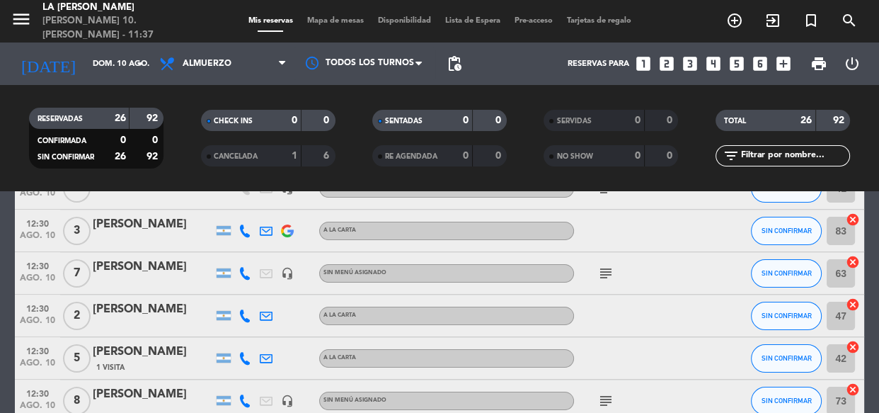
scroll to position [257, 0]
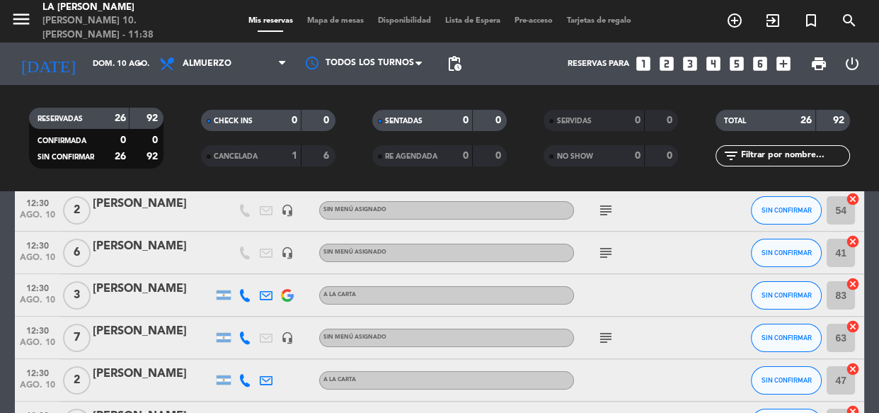
click at [171, 250] on div "[PERSON_NAME]" at bounding box center [153, 246] width 120 height 18
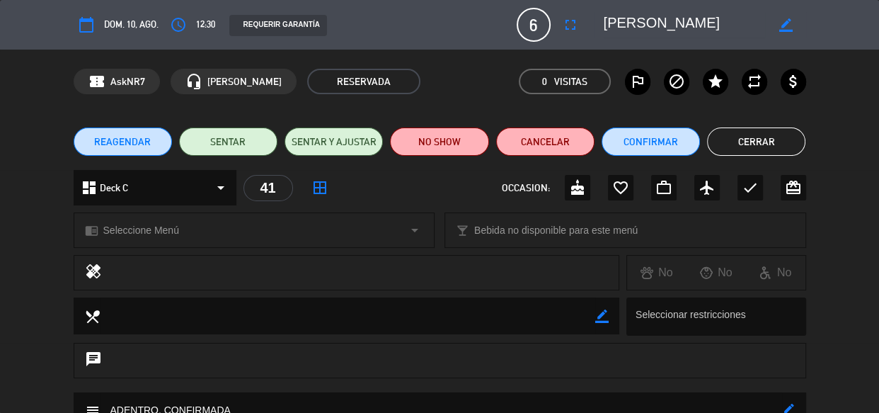
click at [577, 26] on button "fullscreen" at bounding box center [570, 24] width 25 height 25
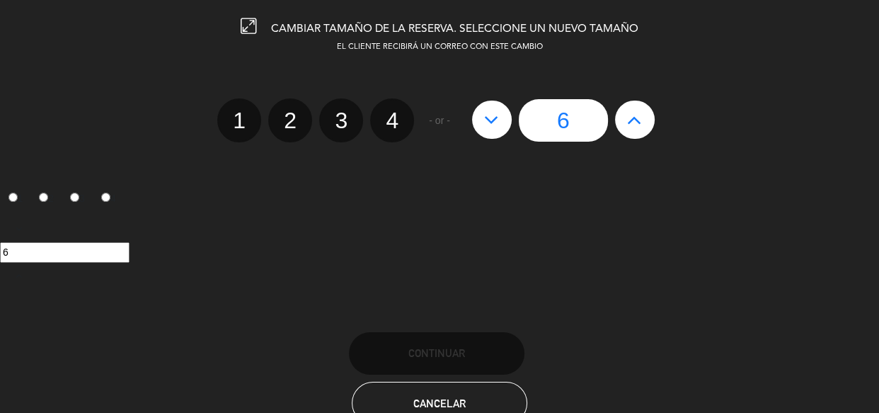
click at [632, 118] on icon at bounding box center [634, 119] width 15 height 23
type input "7"
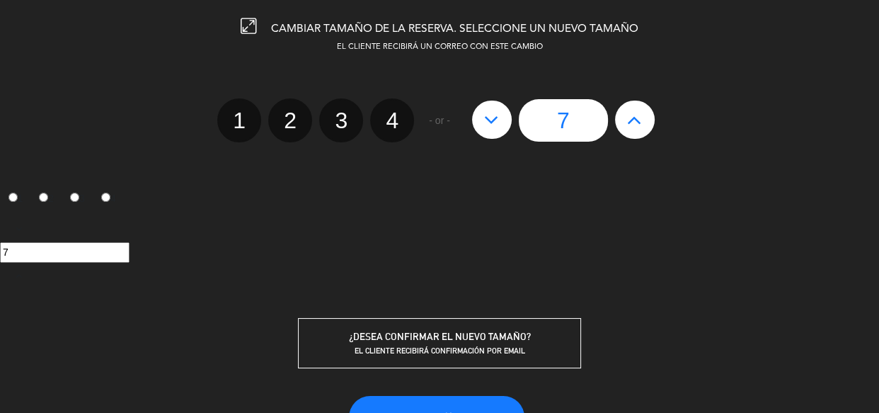
scroll to position [105, 0]
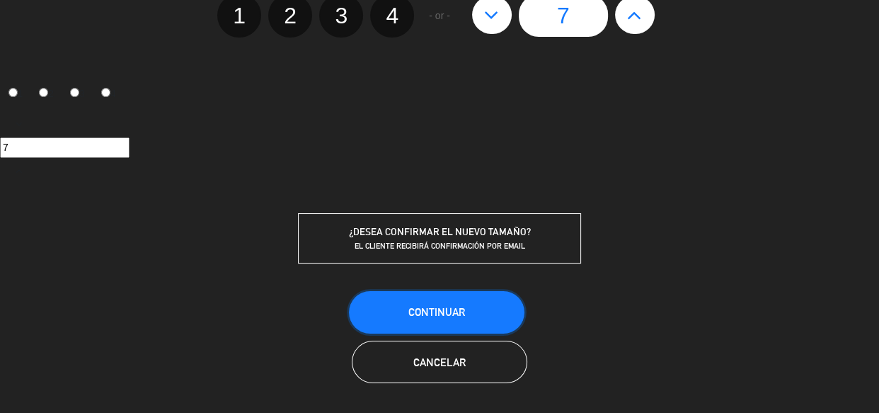
click at [431, 300] on button "Continuar" at bounding box center [437, 312] width 176 height 42
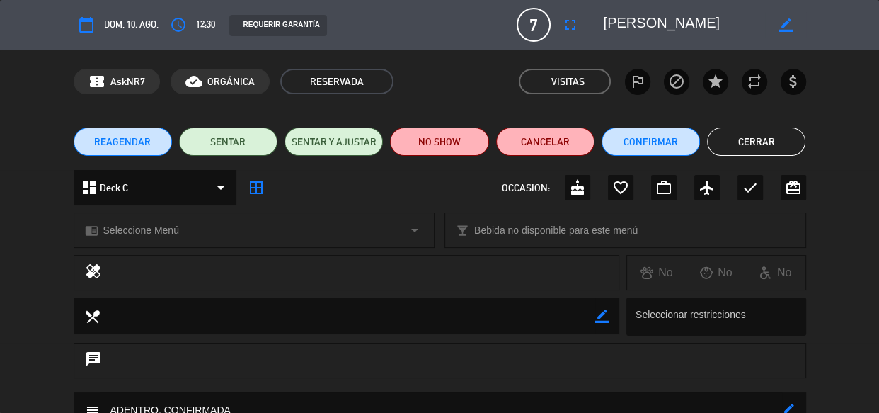
click at [58, 310] on div "local_dining border_color Seleccionar restricciones" at bounding box center [439, 319] width 879 height 45
click at [731, 141] on button "Cerrar" at bounding box center [756, 141] width 98 height 28
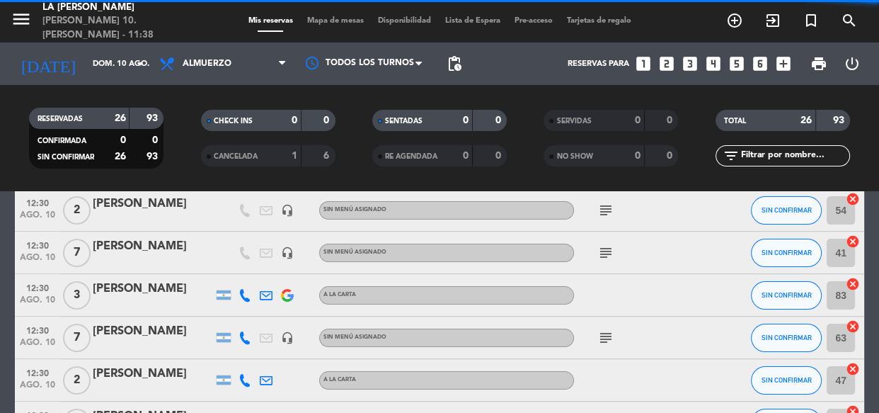
click at [713, 57] on icon "looks_4" at bounding box center [713, 64] width 18 height 18
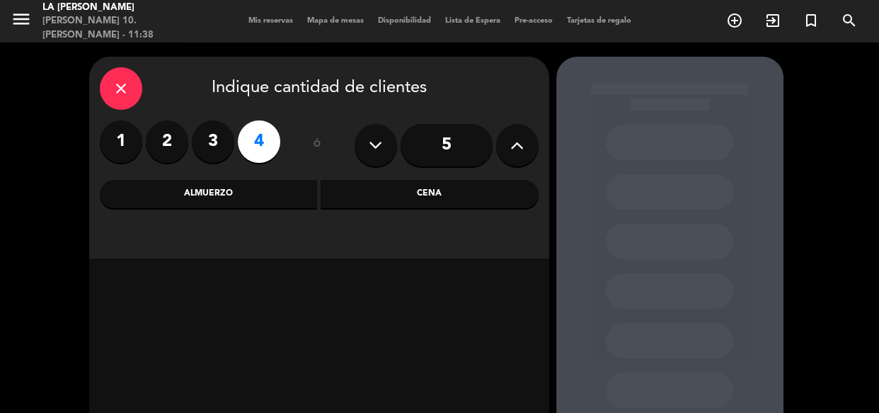
click at [243, 181] on div "Almuerzo" at bounding box center [209, 194] width 218 height 28
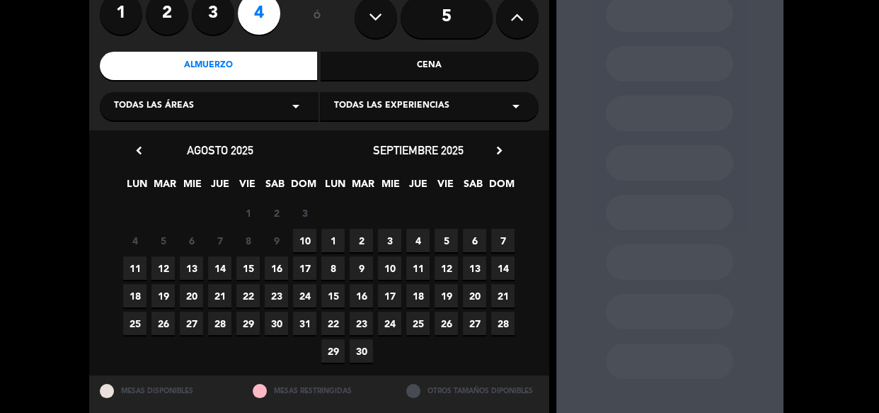
click at [299, 246] on span "10" at bounding box center [304, 240] width 23 height 23
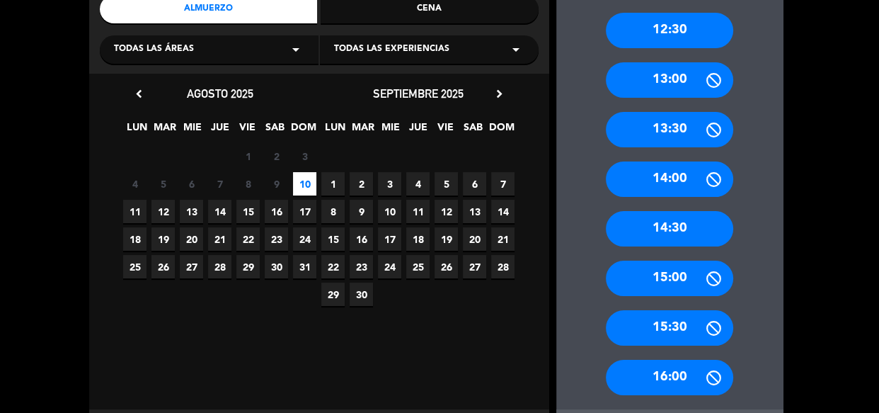
click at [629, 228] on div "14:30" at bounding box center [669, 228] width 127 height 35
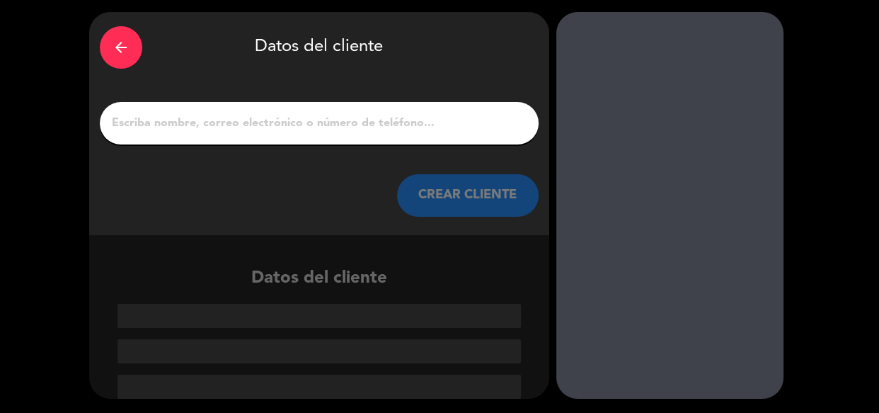
click at [396, 129] on input "1" at bounding box center [319, 123] width 418 height 20
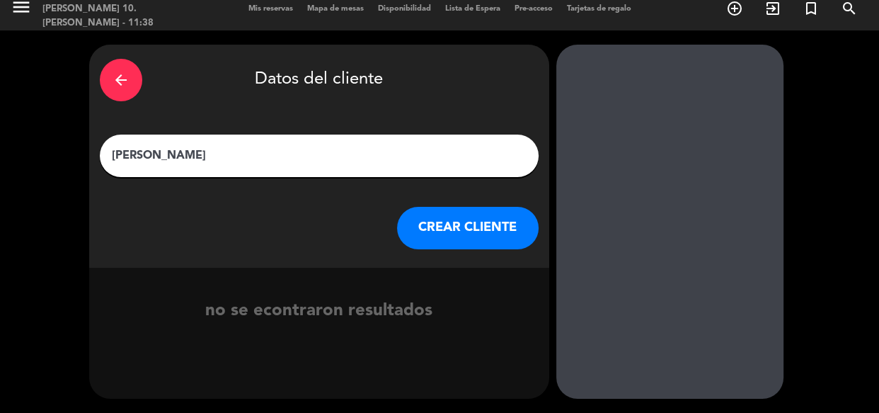
scroll to position [12, 0]
type input "[PERSON_NAME]"
click at [439, 229] on button "CREAR CLIENTE" at bounding box center [468, 228] width 142 height 42
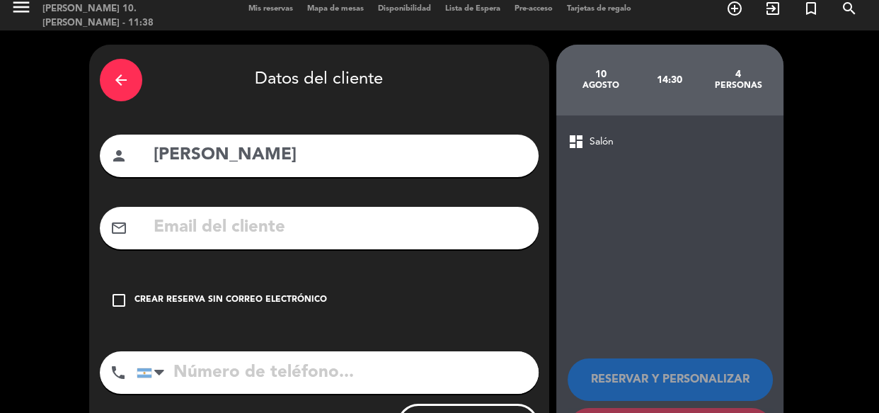
click at [295, 299] on div "Crear reserva sin correo electrónico" at bounding box center [231, 300] width 193 height 14
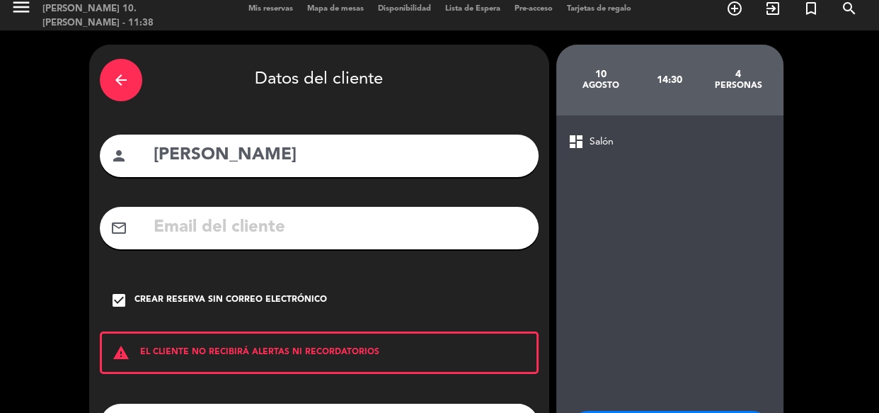
scroll to position [133, 0]
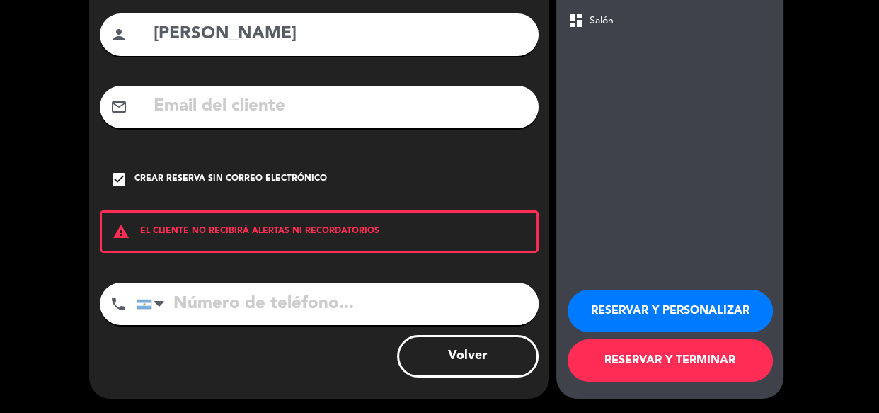
click at [313, 301] on input "tel" at bounding box center [338, 303] width 402 height 42
type input "1141959222"
click at [683, 297] on button "RESERVAR Y PERSONALIZAR" at bounding box center [670, 311] width 205 height 42
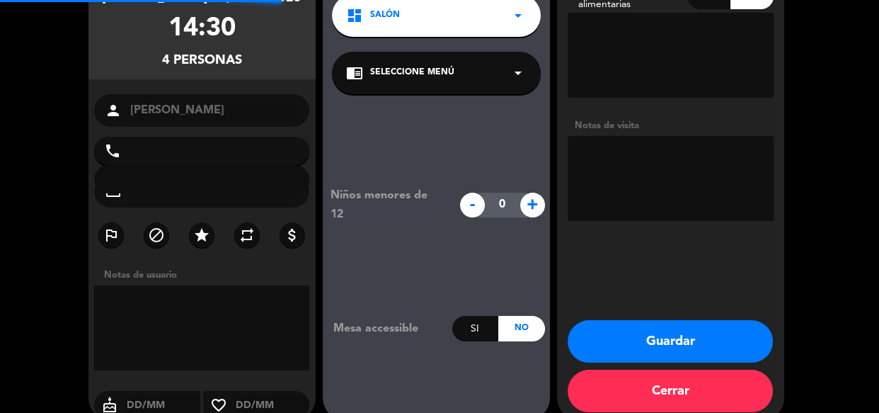
type input "[PHONE_NUMBER]"
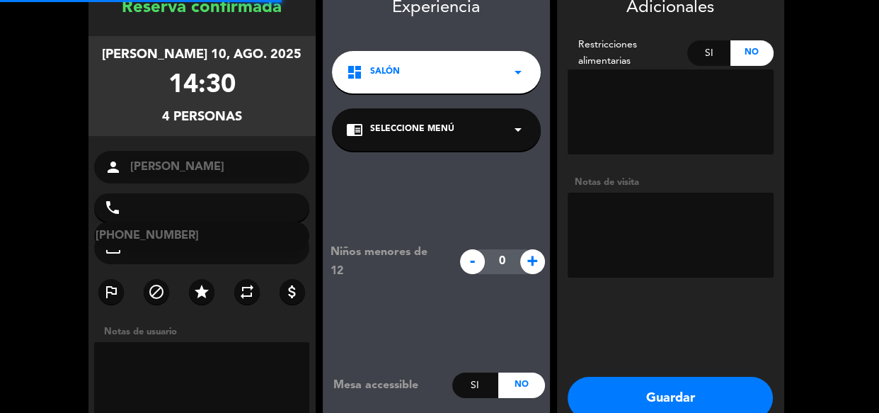
click at [685, 235] on textarea at bounding box center [671, 235] width 206 height 85
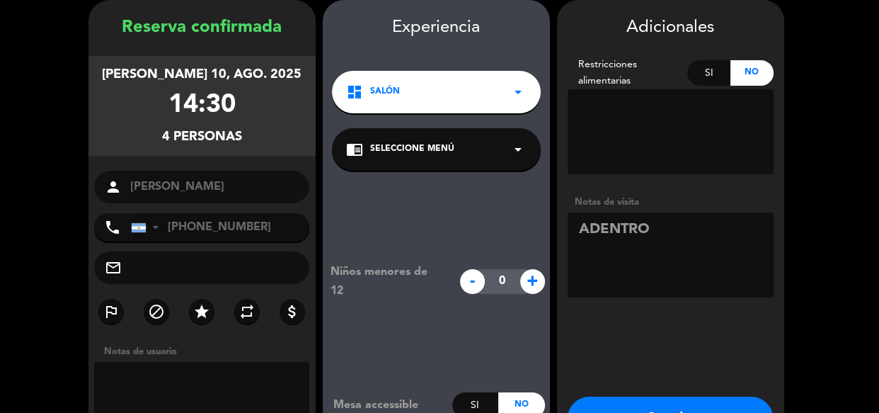
scroll to position [120, 0]
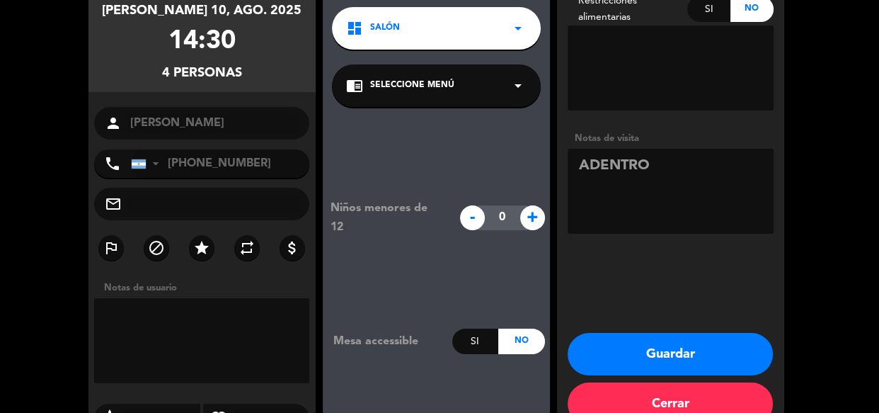
type textarea "ADENTRO"
click at [698, 351] on button "Guardar" at bounding box center [670, 354] width 205 height 42
